Goal: Information Seeking & Learning: Find contact information

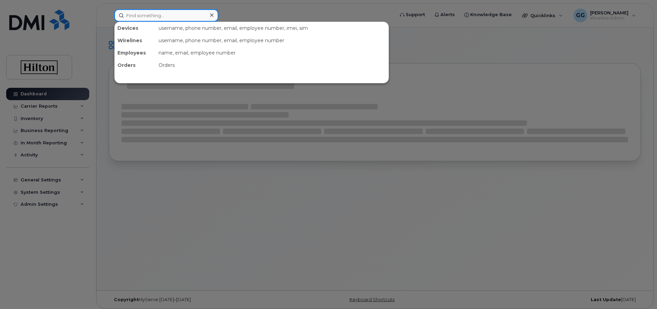
click at [155, 15] on input at bounding box center [166, 15] width 104 height 12
paste input "[PERSON_NAME]"
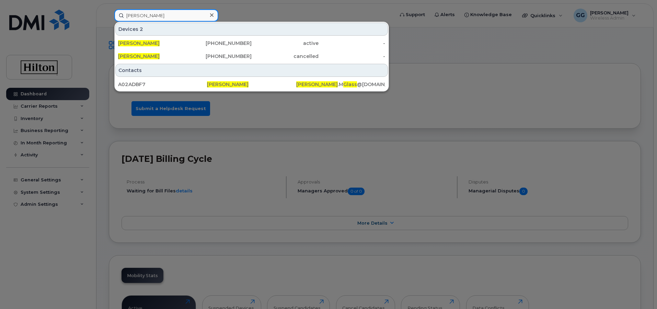
click at [145, 15] on input "[PERSON_NAME]" at bounding box center [166, 15] width 104 height 12
drag, startPoint x: 162, startPoint y: 14, endPoint x: 127, endPoint y: 18, distance: 35.9
click at [116, 22] on div "[PERSON_NAME] Devices 2 [PERSON_NAME] [PHONE_NUMBER] active - [PERSON_NAME] [PH…" at bounding box center [252, 15] width 286 height 12
paste input "[PHONE_NUMBER]"
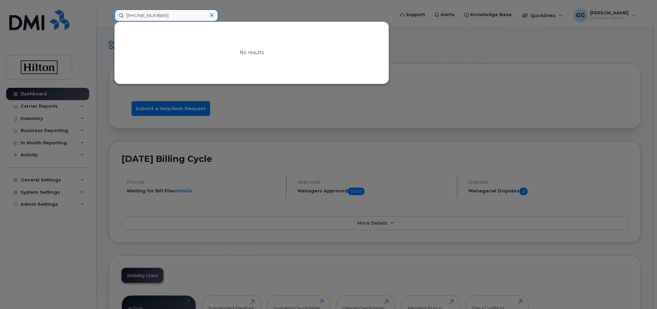
drag, startPoint x: 174, startPoint y: 18, endPoint x: 82, endPoint y: 35, distance: 94.4
click at [109, 22] on div "[PHONE_NUMBER] No results" at bounding box center [252, 15] width 286 height 12
paste input "[PERSON_NAME]"
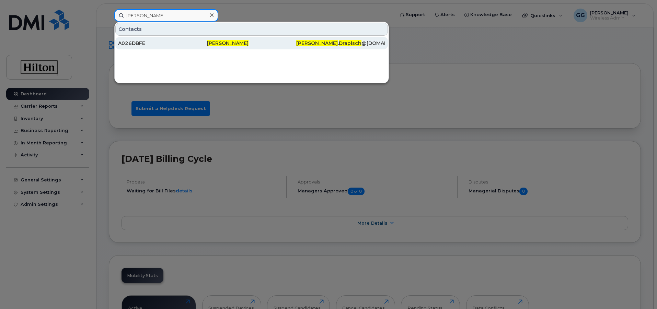
type input "[PERSON_NAME]"
click at [220, 41] on span "[PERSON_NAME]" at bounding box center [228, 43] width 42 height 6
click at [233, 43] on span "[PERSON_NAME]" at bounding box center [228, 43] width 42 height 6
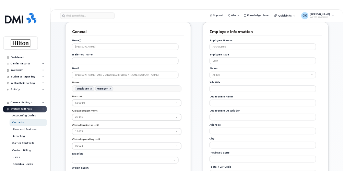
scroll to position [206, 0]
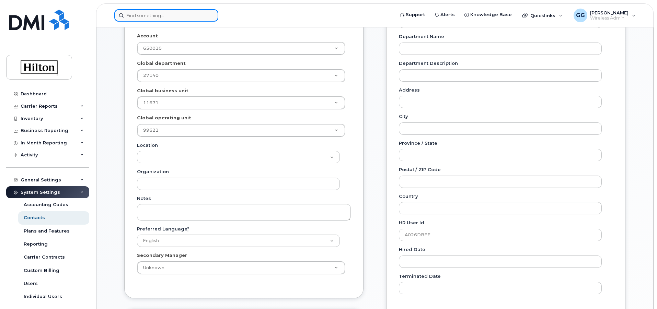
click at [140, 14] on input at bounding box center [166, 15] width 104 height 12
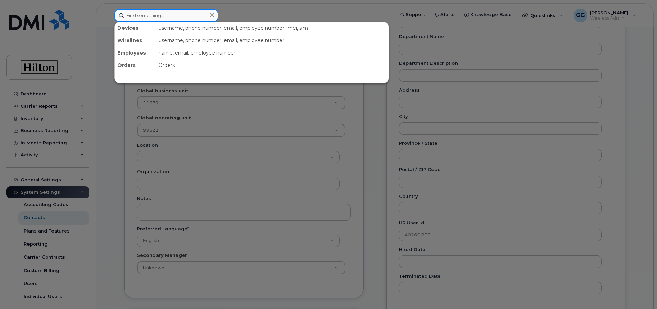
paste input "443-253-8220"
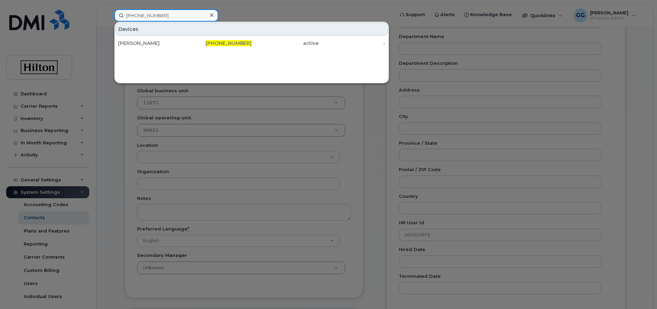
type input "443-253-8220"
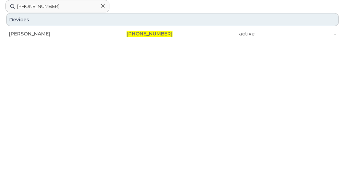
scroll to position [343, 0]
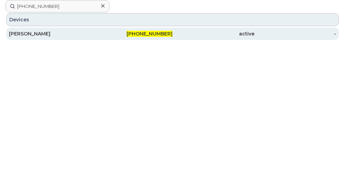
click at [49, 34] on div "BRANDON PERDUE" at bounding box center [50, 33] width 82 height 7
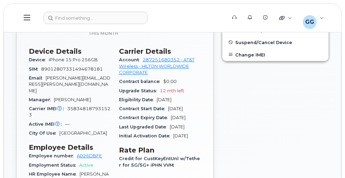
scroll to position [275, 0]
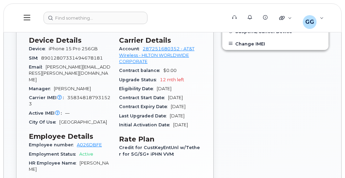
drag, startPoint x: 29, startPoint y: 40, endPoint x: 207, endPoint y: 128, distance: 198.7
click at [207, 128] on div "Active Send Message 9.27 GB  used 0.00 Bytes  included this month Device Detail…" at bounding box center [114, 87] width 197 height 345
